Goal: Participate in discussion: Engage in conversation with other users on a specific topic

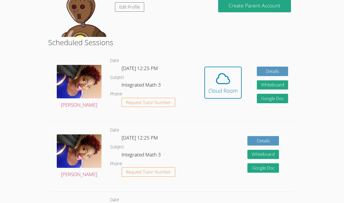
scroll to position [113, 0]
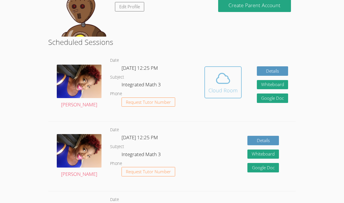
click at [228, 86] on icon at bounding box center [223, 78] width 16 height 16
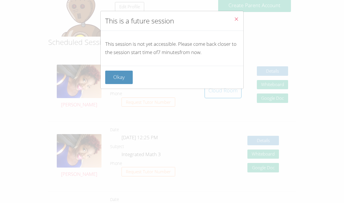
click at [238, 13] on button "Close" at bounding box center [236, 19] width 14 height 17
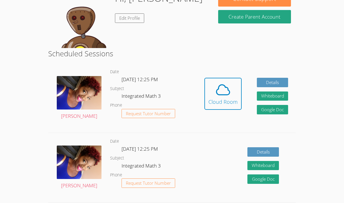
scroll to position [102, 0]
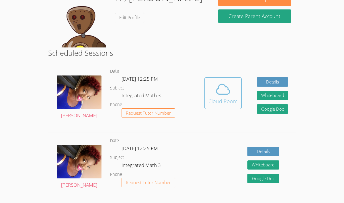
click at [235, 89] on span at bounding box center [222, 89] width 29 height 16
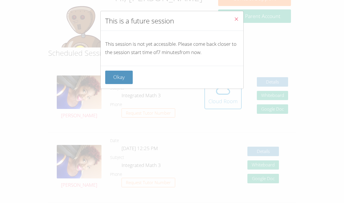
click at [234, 15] on button "Close" at bounding box center [236, 19] width 14 height 17
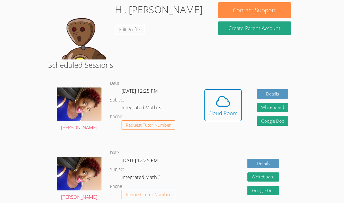
scroll to position [92, 0]
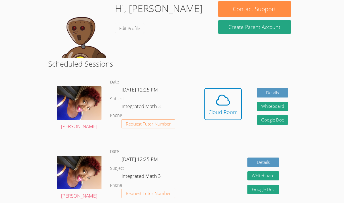
click at [196, 39] on div "Hi, Kevin Edit Profile" at bounding box center [130, 29] width 155 height 57
click at [218, 92] on icon at bounding box center [223, 100] width 16 height 16
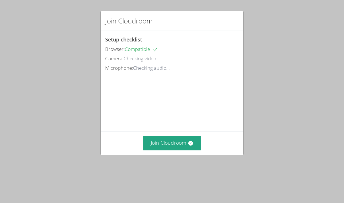
click at [167, 120] on video at bounding box center [148, 98] width 86 height 43
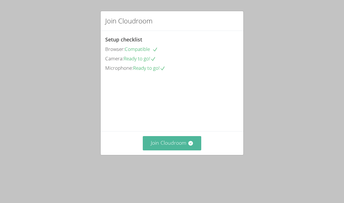
click at [174, 150] on button "Join Cloudroom" at bounding box center [172, 143] width 59 height 14
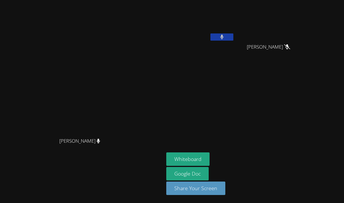
click at [233, 39] on button at bounding box center [221, 36] width 23 height 7
click at [233, 37] on button at bounding box center [221, 36] width 23 height 7
click at [220, 71] on aside "[PERSON_NAME] [PERSON_NAME] [PERSON_NAME] Whiteboard Google Doc Share Your Scre…" at bounding box center [235, 101] width 143 height 203
click at [224, 39] on icon at bounding box center [221, 37] width 6 height 5
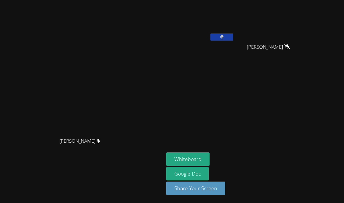
click at [233, 39] on button at bounding box center [221, 36] width 23 height 7
click at [125, 67] on video at bounding box center [82, 91] width 86 height 90
click at [224, 36] on icon at bounding box center [221, 37] width 6 height 5
click at [233, 36] on button at bounding box center [221, 36] width 23 height 7
click at [217, 28] on video at bounding box center [200, 21] width 68 height 38
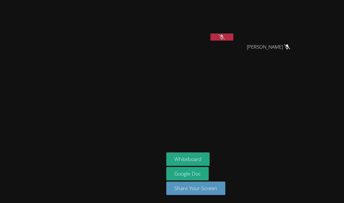
click at [233, 38] on button at bounding box center [221, 36] width 23 height 7
click at [207, 35] on video at bounding box center [200, 21] width 68 height 38
click at [224, 38] on icon at bounding box center [221, 37] width 6 height 5
click at [233, 38] on button at bounding box center [221, 36] width 23 height 7
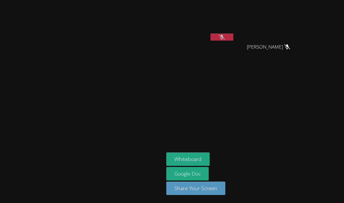
click at [233, 31] on video at bounding box center [200, 21] width 68 height 38
click at [224, 35] on icon at bounding box center [221, 37] width 6 height 5
click at [223, 36] on icon at bounding box center [221, 37] width 3 height 5
click at [224, 35] on icon at bounding box center [221, 37] width 6 height 5
click at [223, 35] on icon at bounding box center [221, 37] width 3 height 5
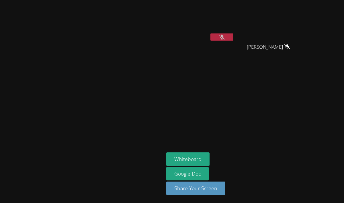
click at [207, 22] on video at bounding box center [200, 21] width 68 height 38
click at [224, 36] on icon at bounding box center [221, 37] width 6 height 5
click at [233, 38] on button at bounding box center [221, 36] width 23 height 7
click at [213, 37] on video at bounding box center [200, 21] width 68 height 38
click at [233, 40] on button at bounding box center [221, 36] width 23 height 7
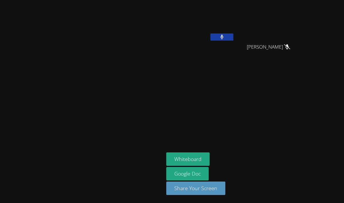
click at [224, 35] on icon at bounding box center [222, 37] width 4 height 5
click at [203, 37] on video at bounding box center [200, 21] width 68 height 38
click at [233, 34] on button at bounding box center [221, 36] width 23 height 7
click at [222, 23] on video at bounding box center [200, 21] width 68 height 38
click at [233, 37] on button at bounding box center [221, 36] width 23 height 7
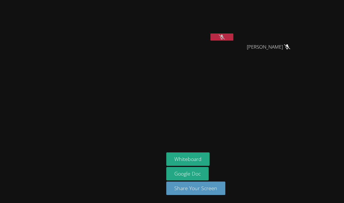
click at [234, 39] on video at bounding box center [200, 21] width 68 height 38
click at [233, 35] on button at bounding box center [221, 36] width 23 height 7
click at [210, 34] on video at bounding box center [200, 21] width 68 height 38
click at [233, 41] on div at bounding box center [221, 37] width 23 height 9
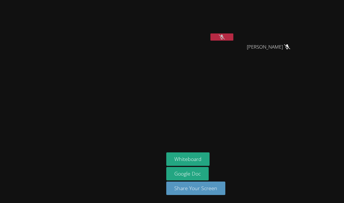
click at [234, 33] on video at bounding box center [200, 21] width 68 height 38
click at [224, 37] on icon at bounding box center [221, 37] width 6 height 5
click at [223, 36] on icon at bounding box center [221, 37] width 3 height 5
click at [223, 30] on video at bounding box center [200, 21] width 68 height 38
click at [233, 38] on button at bounding box center [221, 36] width 23 height 7
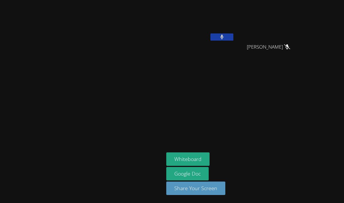
click at [233, 38] on button at bounding box center [221, 36] width 23 height 7
click at [224, 39] on icon at bounding box center [221, 37] width 6 height 5
click at [234, 25] on video at bounding box center [200, 21] width 68 height 38
click at [234, 33] on video at bounding box center [200, 21] width 68 height 38
click at [233, 33] on button at bounding box center [221, 36] width 23 height 7
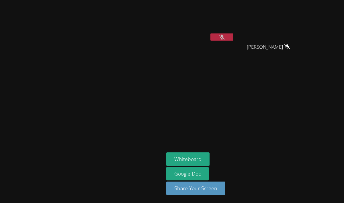
click at [234, 33] on video at bounding box center [200, 21] width 68 height 38
click at [233, 39] on button at bounding box center [221, 36] width 23 height 7
click at [230, 32] on video at bounding box center [200, 21] width 68 height 38
click at [233, 37] on button at bounding box center [221, 36] width 23 height 7
click at [234, 35] on video at bounding box center [200, 21] width 68 height 38
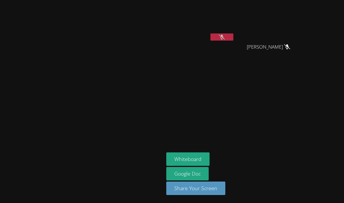
click at [224, 36] on icon at bounding box center [221, 37] width 6 height 5
click at [233, 36] on button at bounding box center [221, 36] width 23 height 7
click at [234, 25] on video at bounding box center [200, 21] width 68 height 38
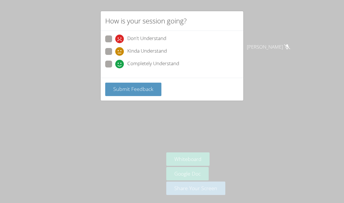
click at [115, 68] on span at bounding box center [115, 68] width 0 height 0
click at [115, 65] on input "Completely Understand" at bounding box center [117, 63] width 5 height 5
radio input "true"
click at [137, 90] on span "Submit Feedback" at bounding box center [133, 89] width 40 height 7
